Goal: Transaction & Acquisition: Subscribe to service/newsletter

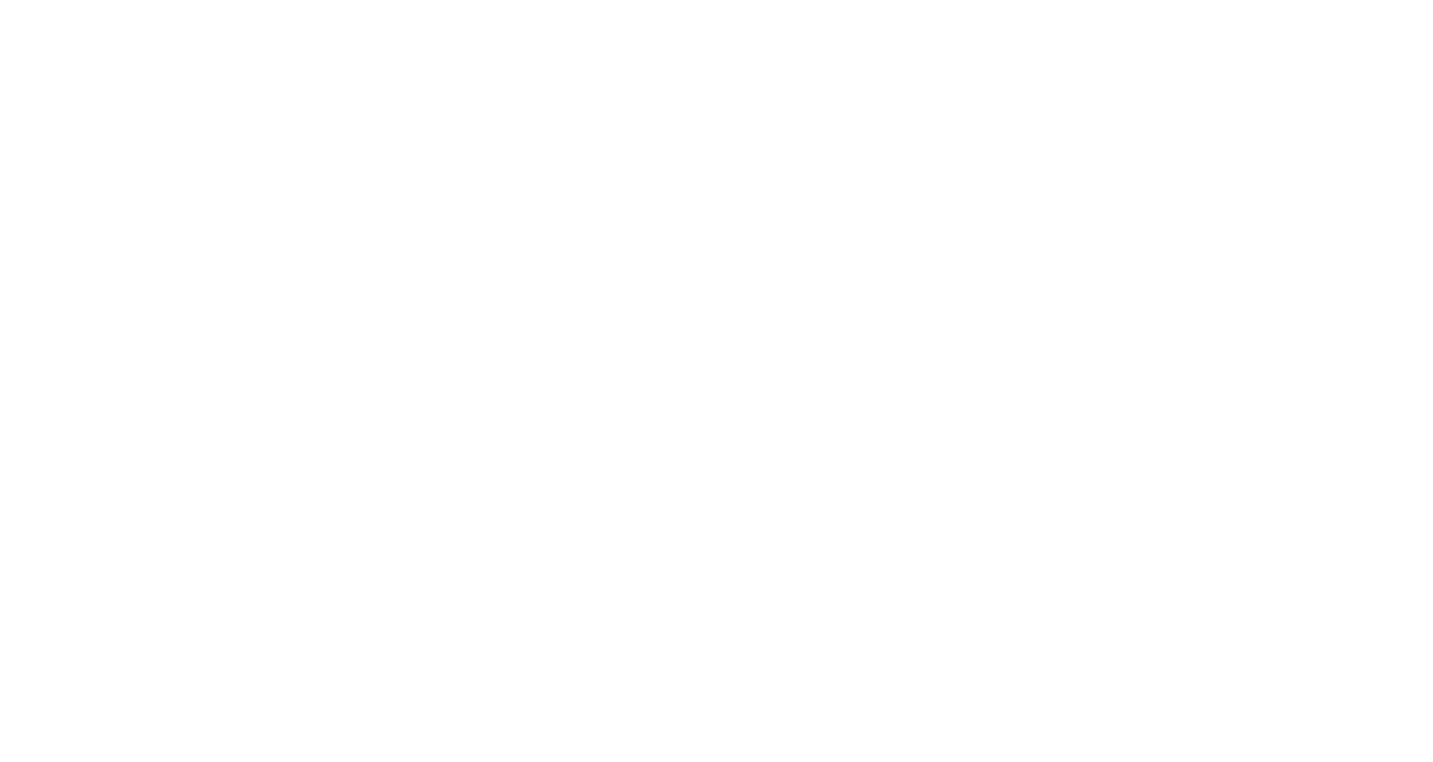
select select "Microsoft 365"
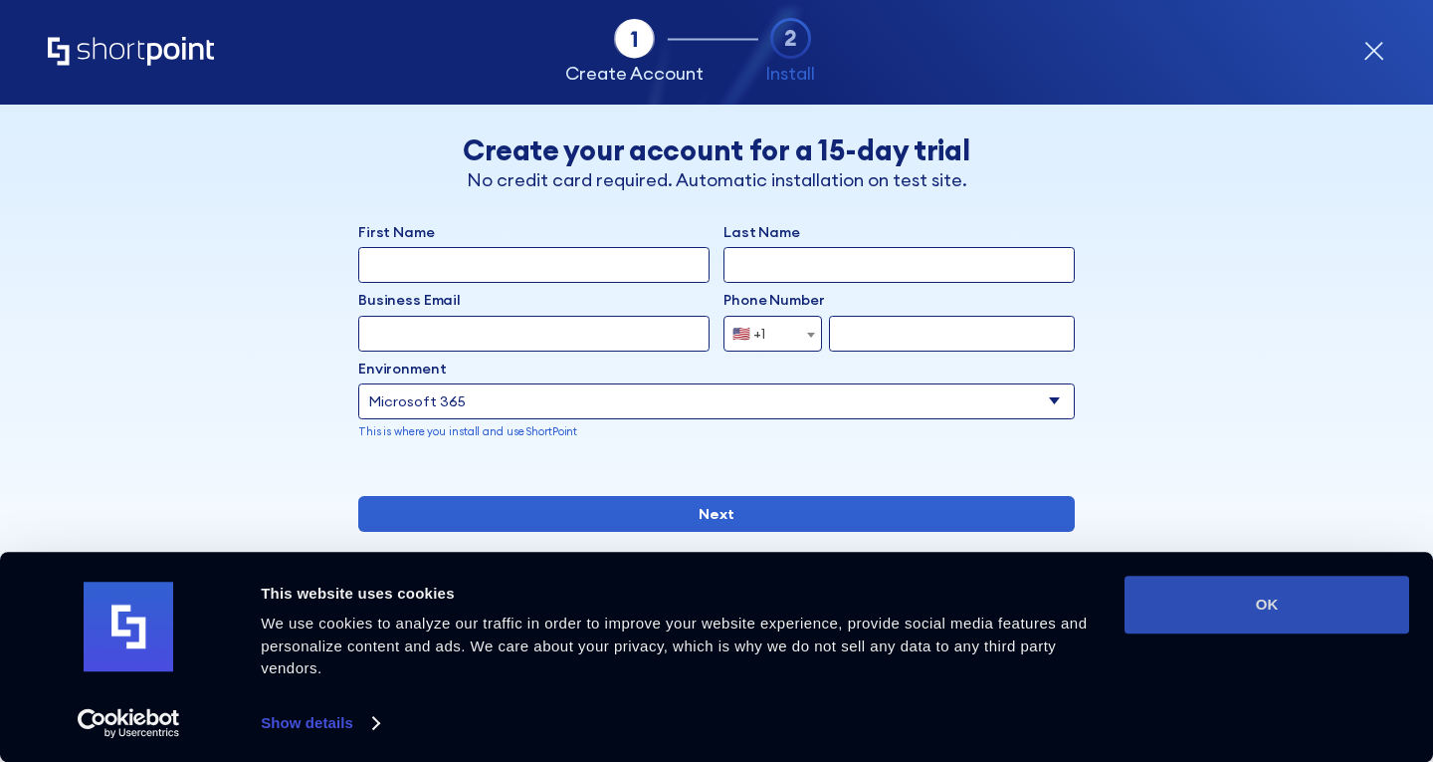
click at [1266, 588] on button "OK" at bounding box center [1267, 604] width 285 height 58
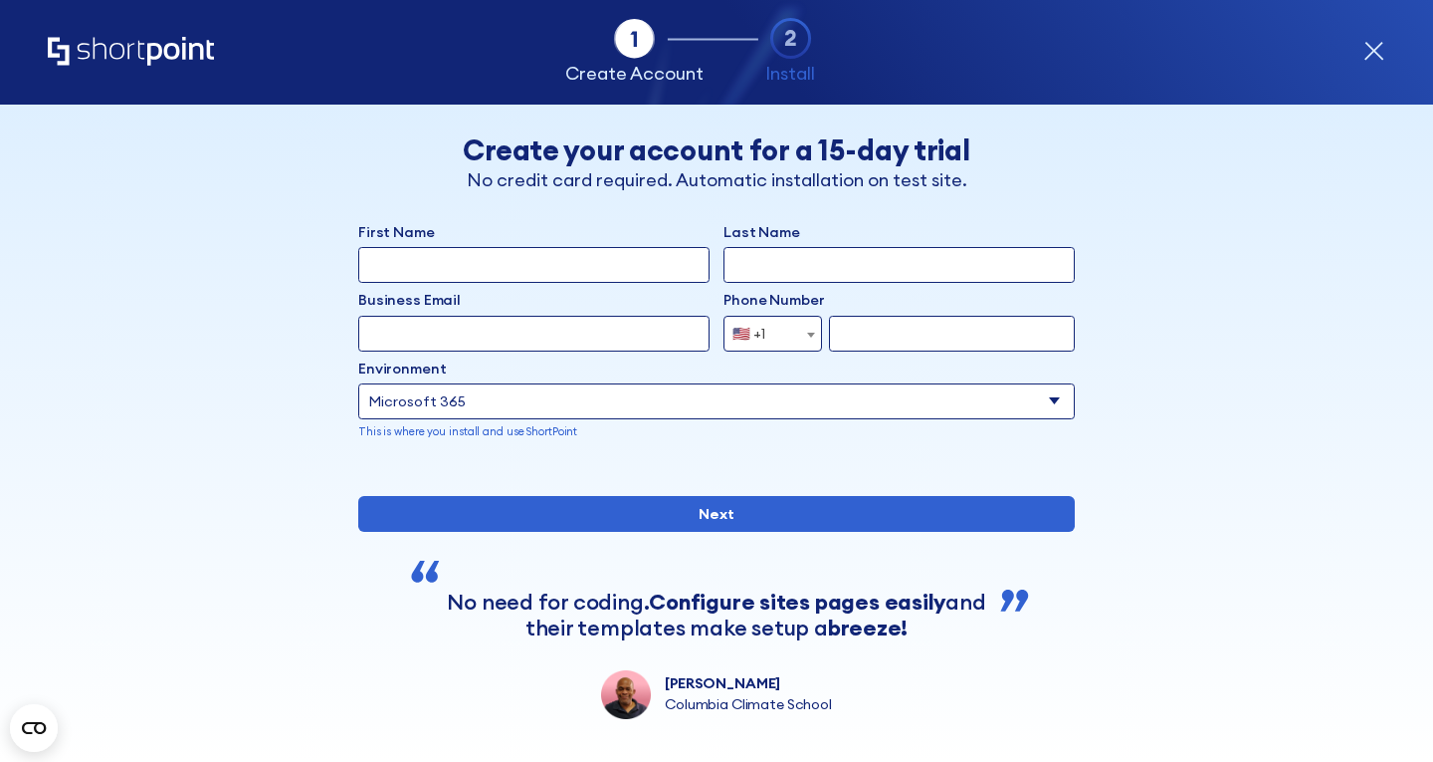
click at [590, 273] on input "First Name" at bounding box center [533, 265] width 351 height 36
type input "[PERSON_NAME]"
type input "Dormer"
type input "[PERSON_NAME][EMAIL_ADDRESS][DOMAIN_NAME]"
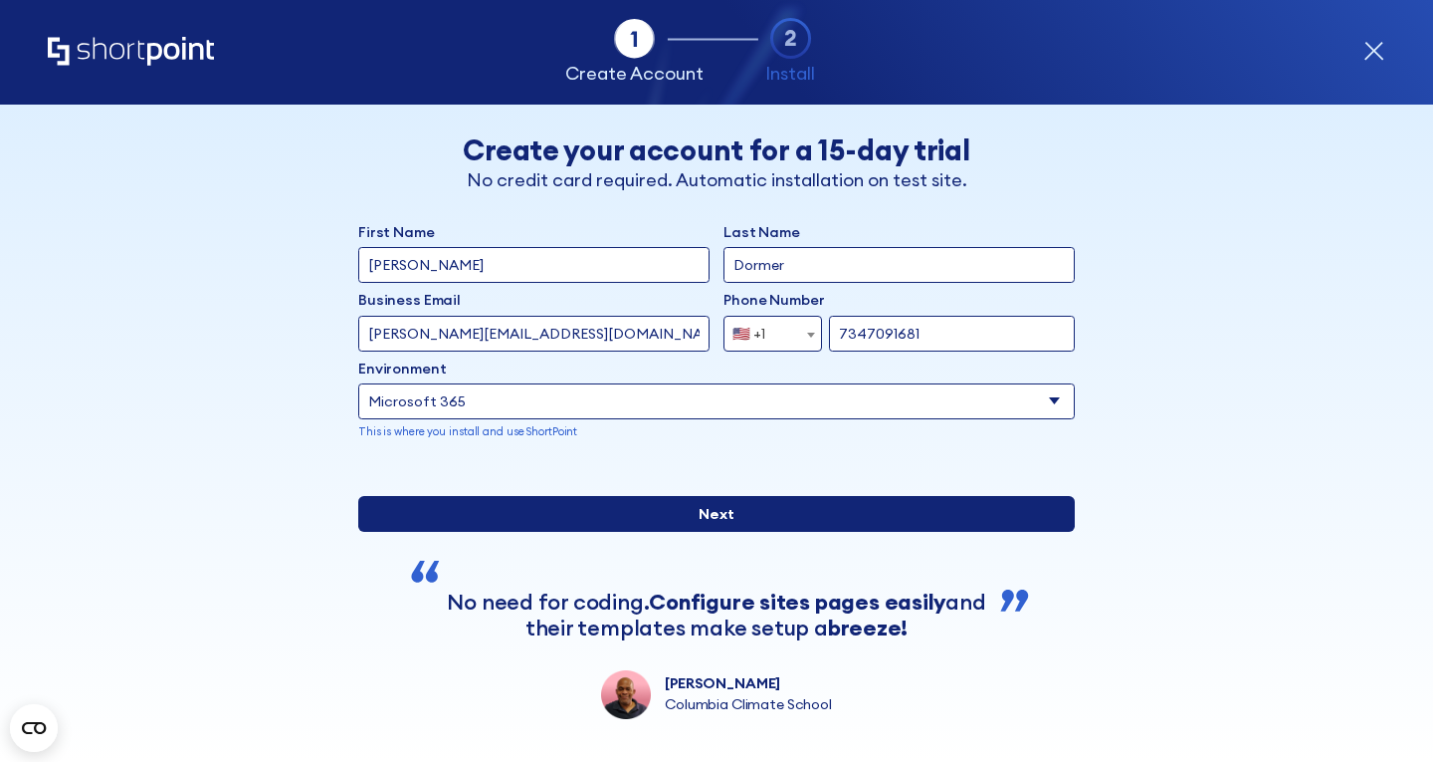
type input "7347091681"
click at [591, 532] on input "Next" at bounding box center [716, 514] width 717 height 36
